Goal: Task Accomplishment & Management: Manage account settings

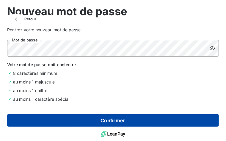
click at [125, 123] on button "Confirmer" at bounding box center [113, 120] width 212 height 13
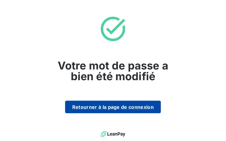
click at [119, 106] on button "Retourner à la page de connexion" at bounding box center [113, 107] width 96 height 13
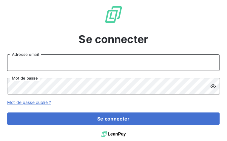
drag, startPoint x: 71, startPoint y: 64, endPoint x: 72, endPoint y: 68, distance: 3.5
click at [71, 65] on input "Adresse email" at bounding box center [113, 63] width 212 height 17
type input "[EMAIL_ADDRESS][DOMAIN_NAME]"
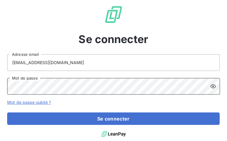
click at [7, 113] on button "Se connecter" at bounding box center [113, 119] width 212 height 13
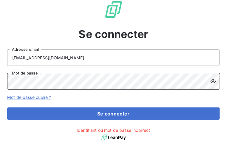
click at [7, 108] on button "Se connecter" at bounding box center [113, 114] width 212 height 13
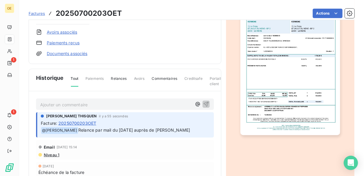
click at [226, 80] on img "button" at bounding box center [290, 65] width 100 height 141
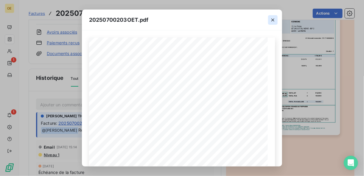
click at [226, 18] on icon "button" at bounding box center [273, 20] width 6 height 6
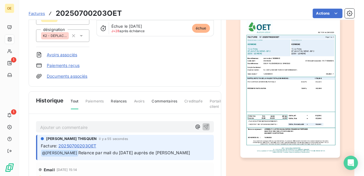
scroll to position [41, 0]
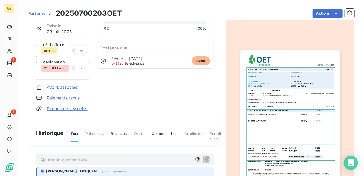
click at [226, 83] on img "button" at bounding box center [290, 120] width 100 height 141
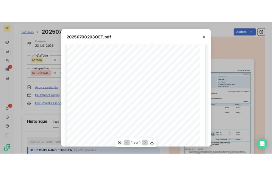
scroll to position [71, 0]
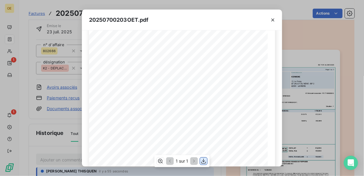
click at [201, 141] on icon "button" at bounding box center [204, 161] width 6 height 6
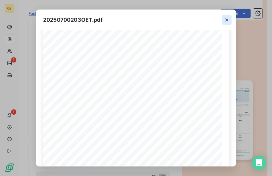
click at [226, 19] on icon "button" at bounding box center [227, 20] width 6 height 6
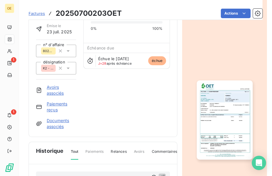
click at [219, 98] on img "button" at bounding box center [225, 119] width 56 height 79
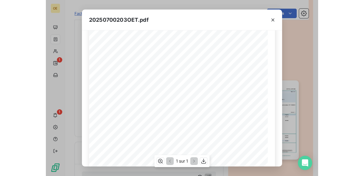
scroll to position [48, 0]
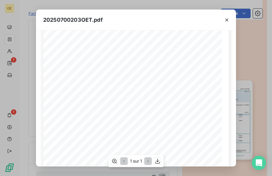
click at [105, 63] on span "802666" at bounding box center [109, 63] width 8 height 3
copy span "802666"
drag, startPoint x: 144, startPoint y: 85, endPoint x: 87, endPoint y: 85, distance: 57.2
click at [88, 85] on span "K2 - DÉPLACEMENT RJ45 CONDITIONNEMENT;" at bounding box center [119, 84] width 62 height 3
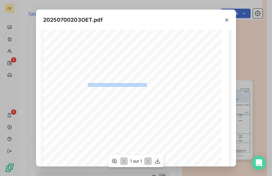
copy span "K2 - DÉPLACEMENT RJ45 CONDITIONNEMEN"
click at [226, 18] on icon "button" at bounding box center [227, 20] width 6 height 6
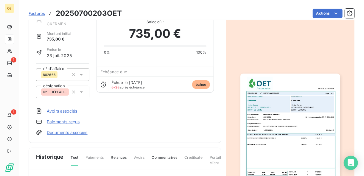
scroll to position [0, 0]
